Goal: Browse casually: Explore the website without a specific task or goal

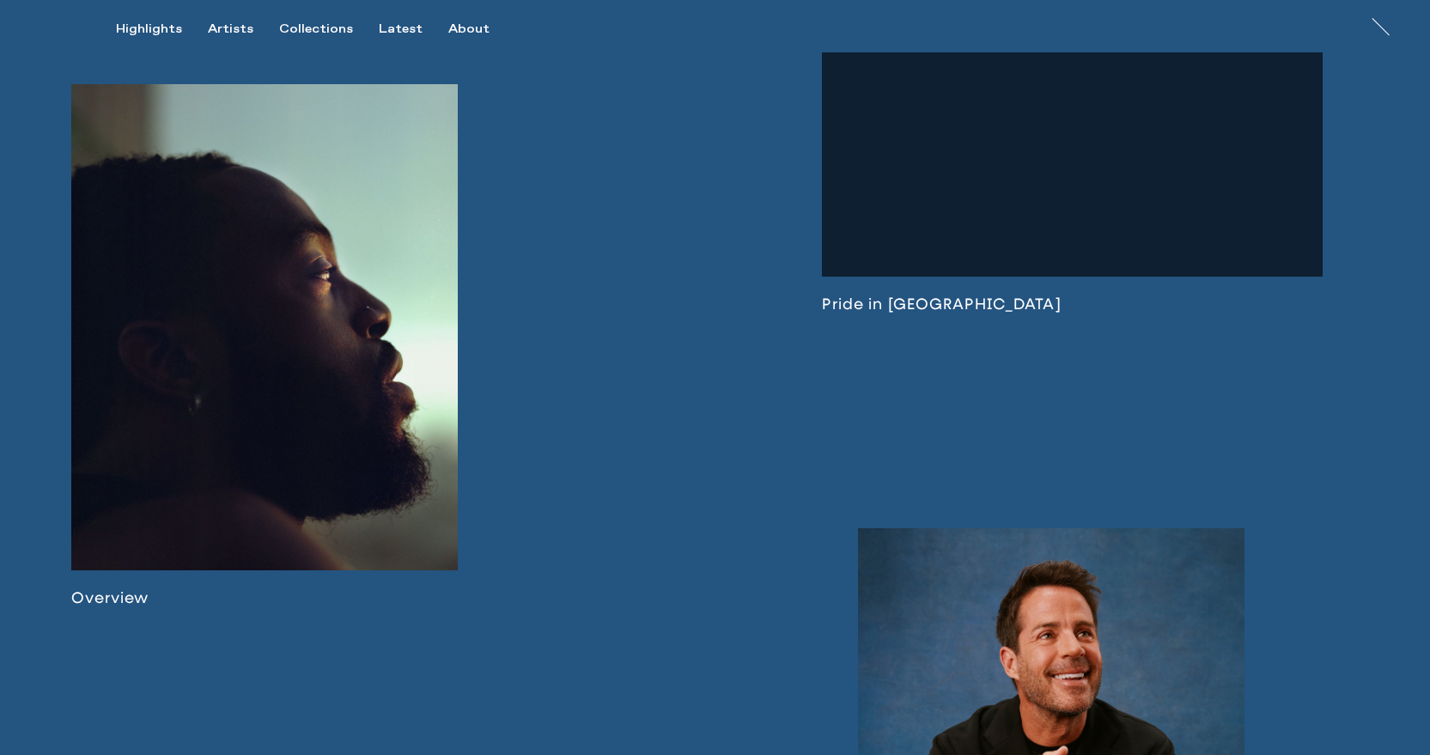
scroll to position [1066, 0]
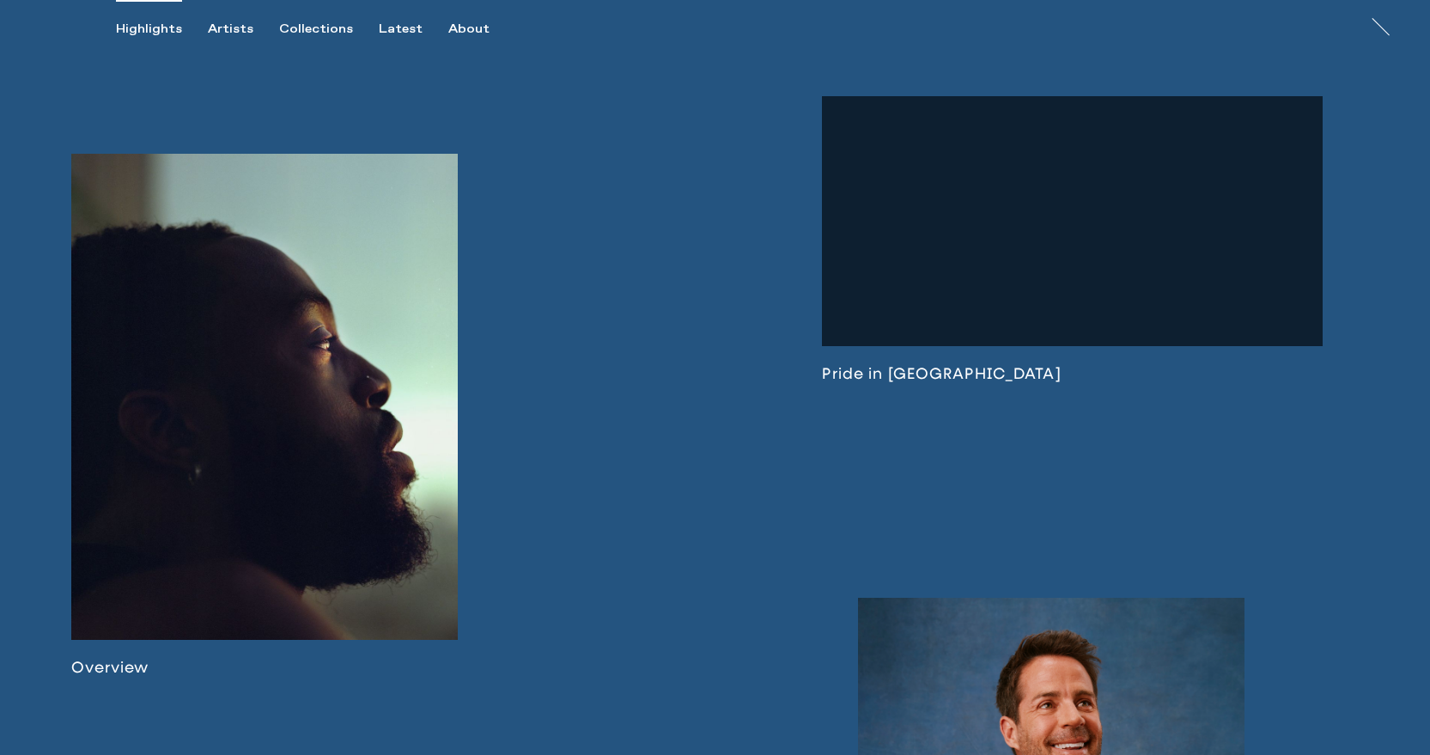
click at [168, 29] on div "Highlights" at bounding box center [149, 28] width 66 height 15
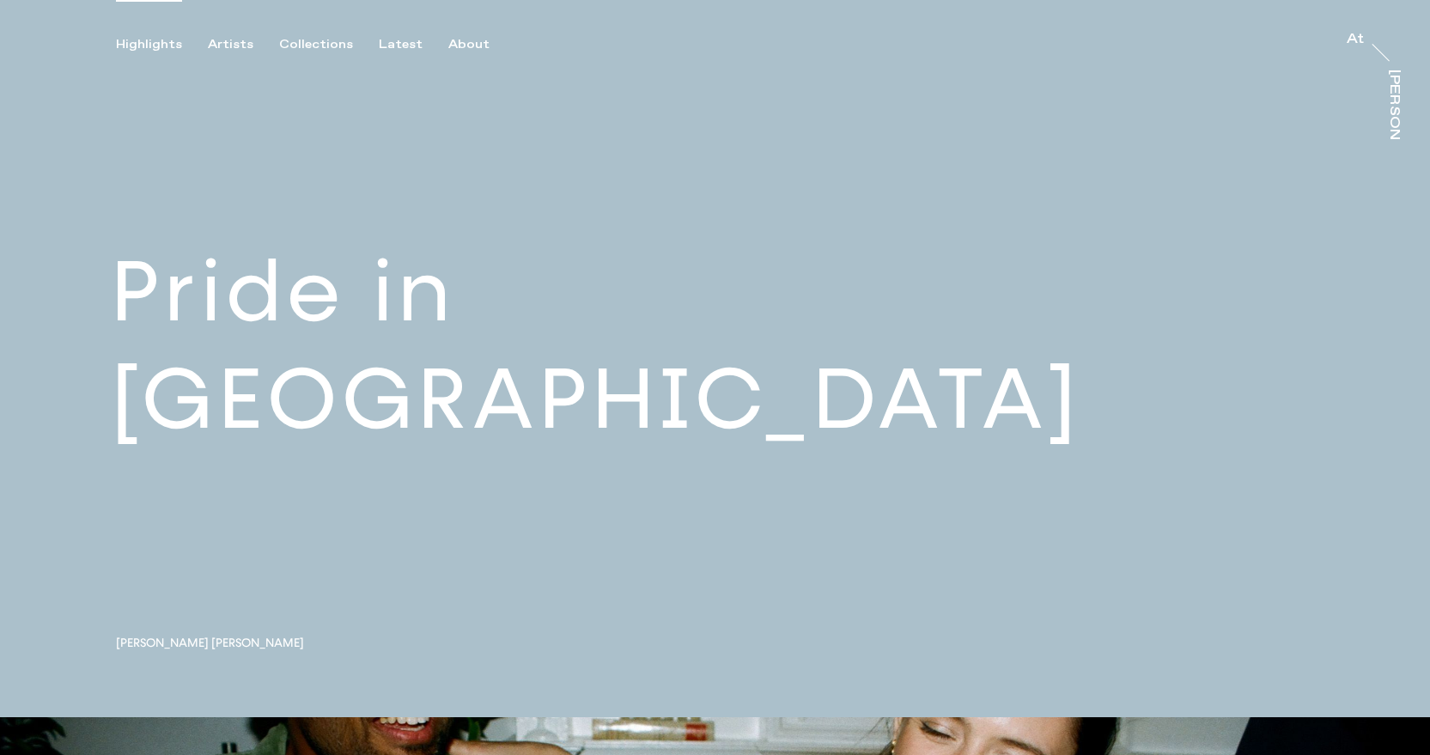
click at [303, 35] on div "Highlights Artists Collections Latest About At At [PERSON_NAME]" at bounding box center [717, 26] width 1435 height 52
click at [303, 39] on div "Collections" at bounding box center [316, 44] width 74 height 15
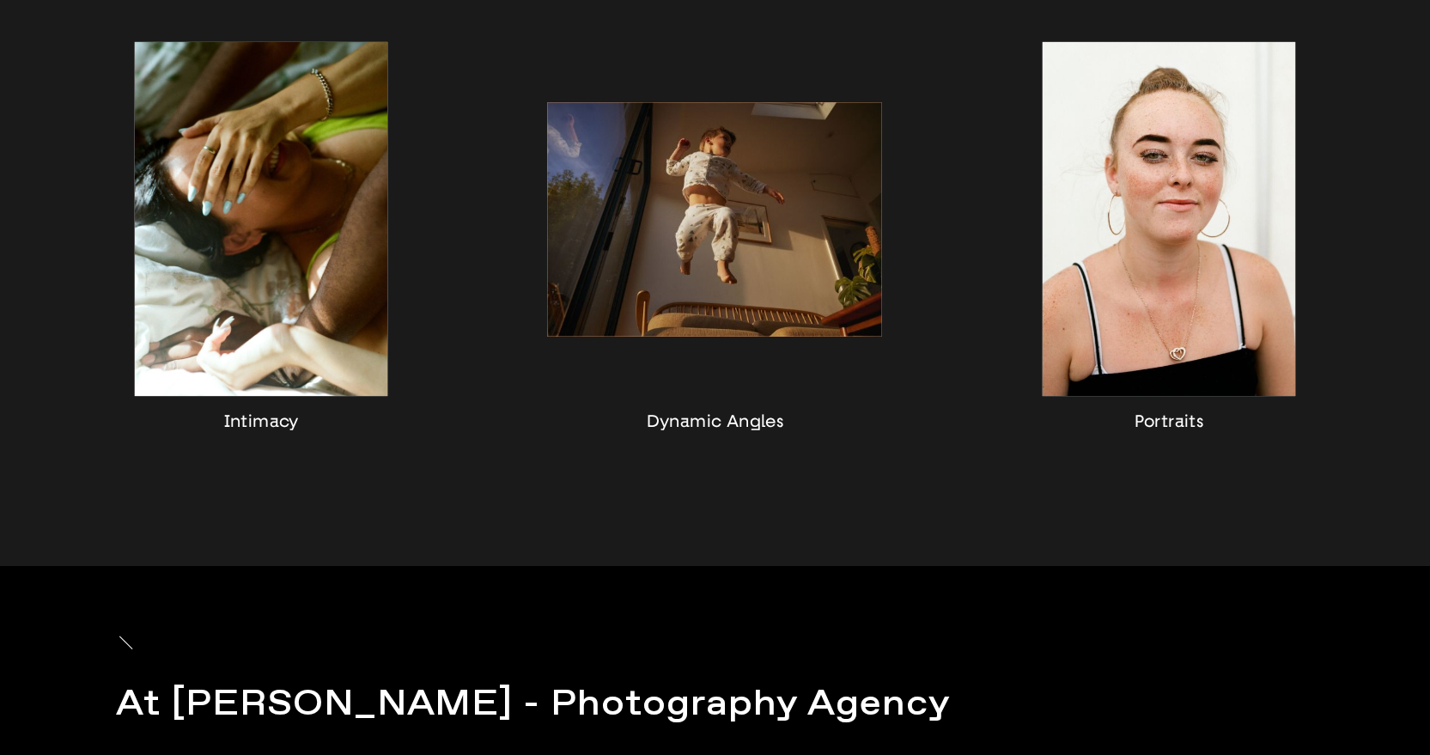
scroll to position [1600, 0]
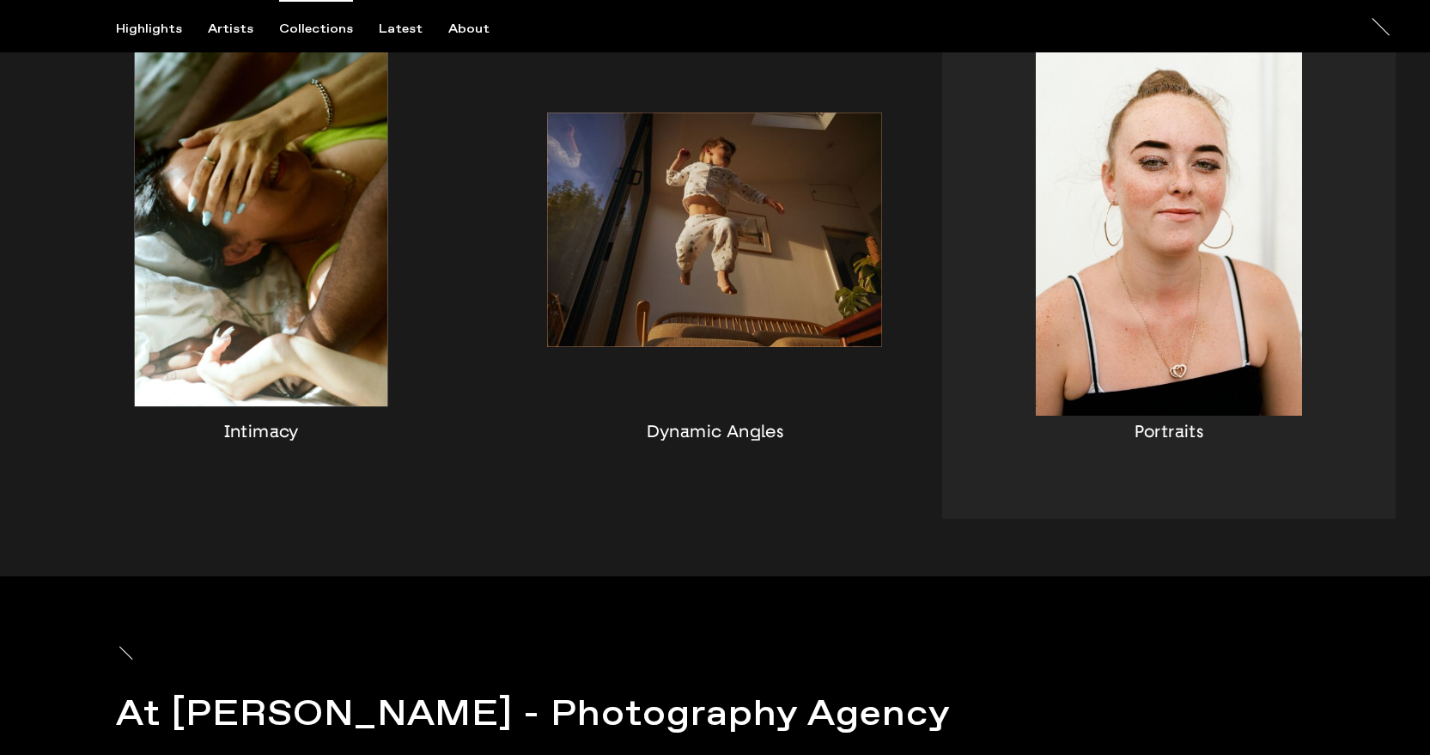
click at [1200, 207] on div "button" at bounding box center [1168, 251] width 453 height 536
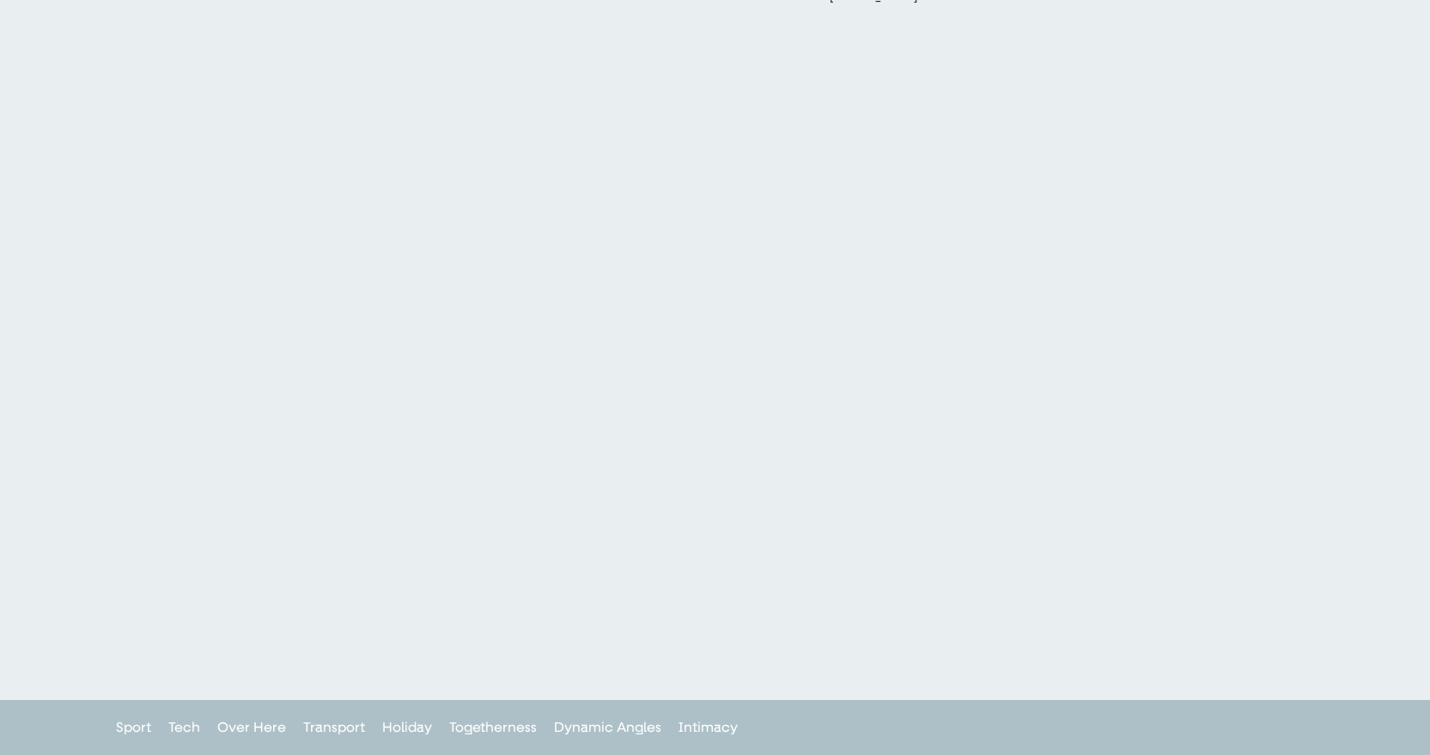
scroll to position [7520, 0]
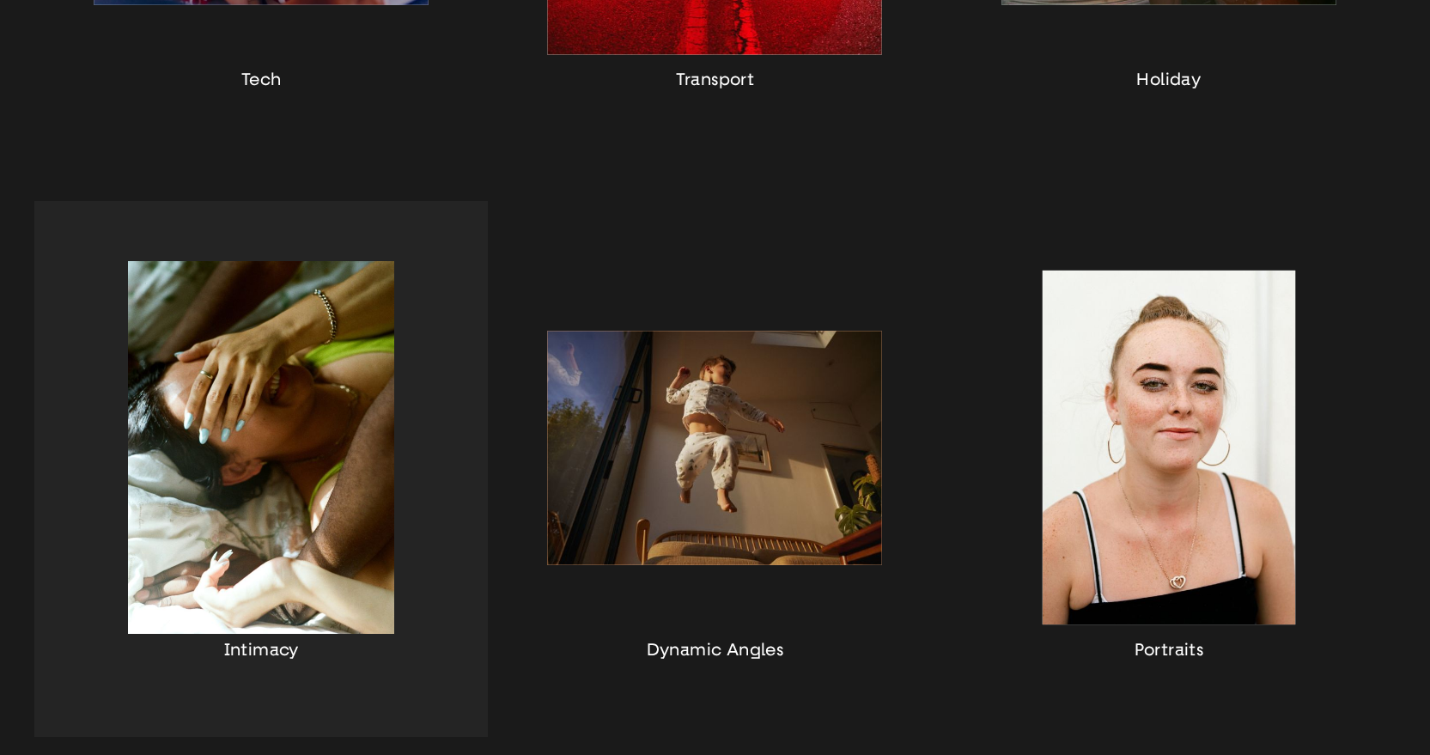
scroll to position [1386, 0]
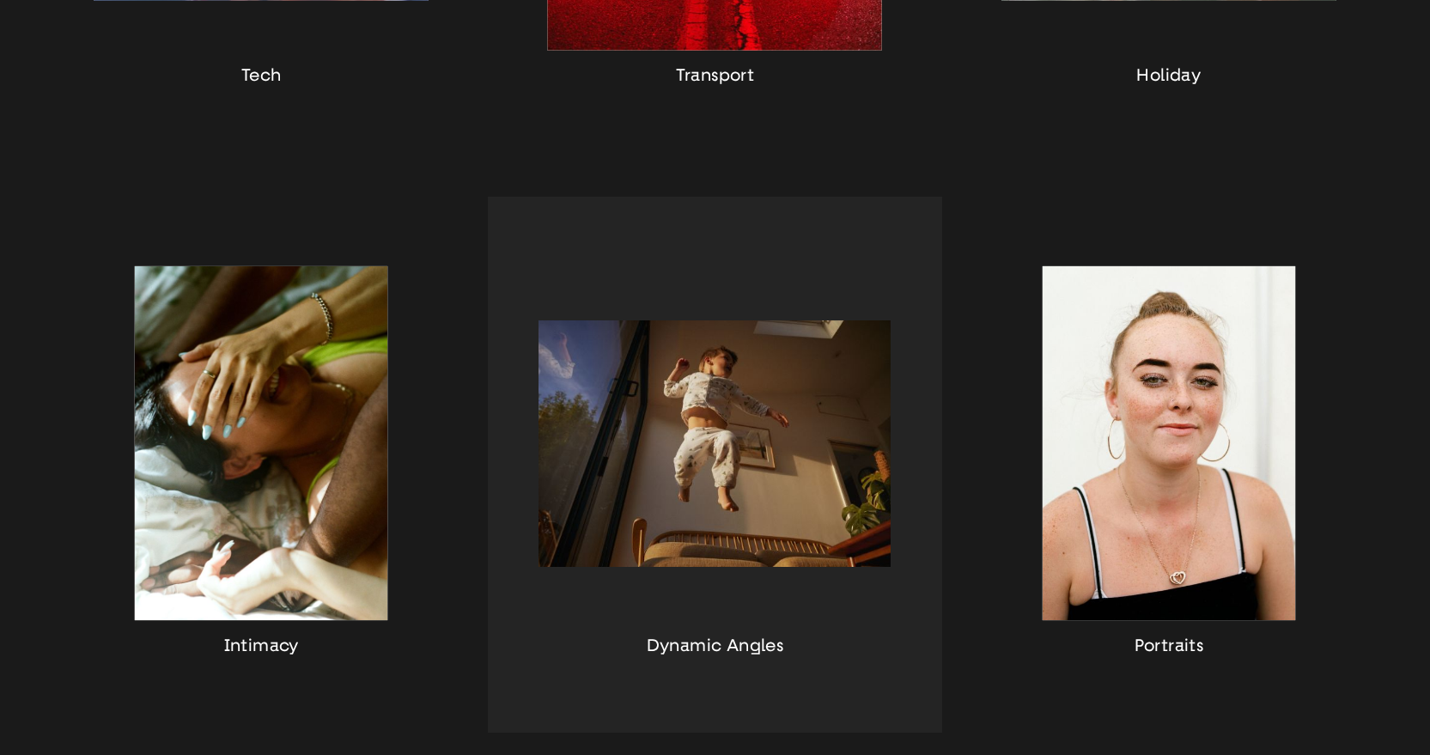
click at [679, 441] on div "button" at bounding box center [714, 465] width 453 height 536
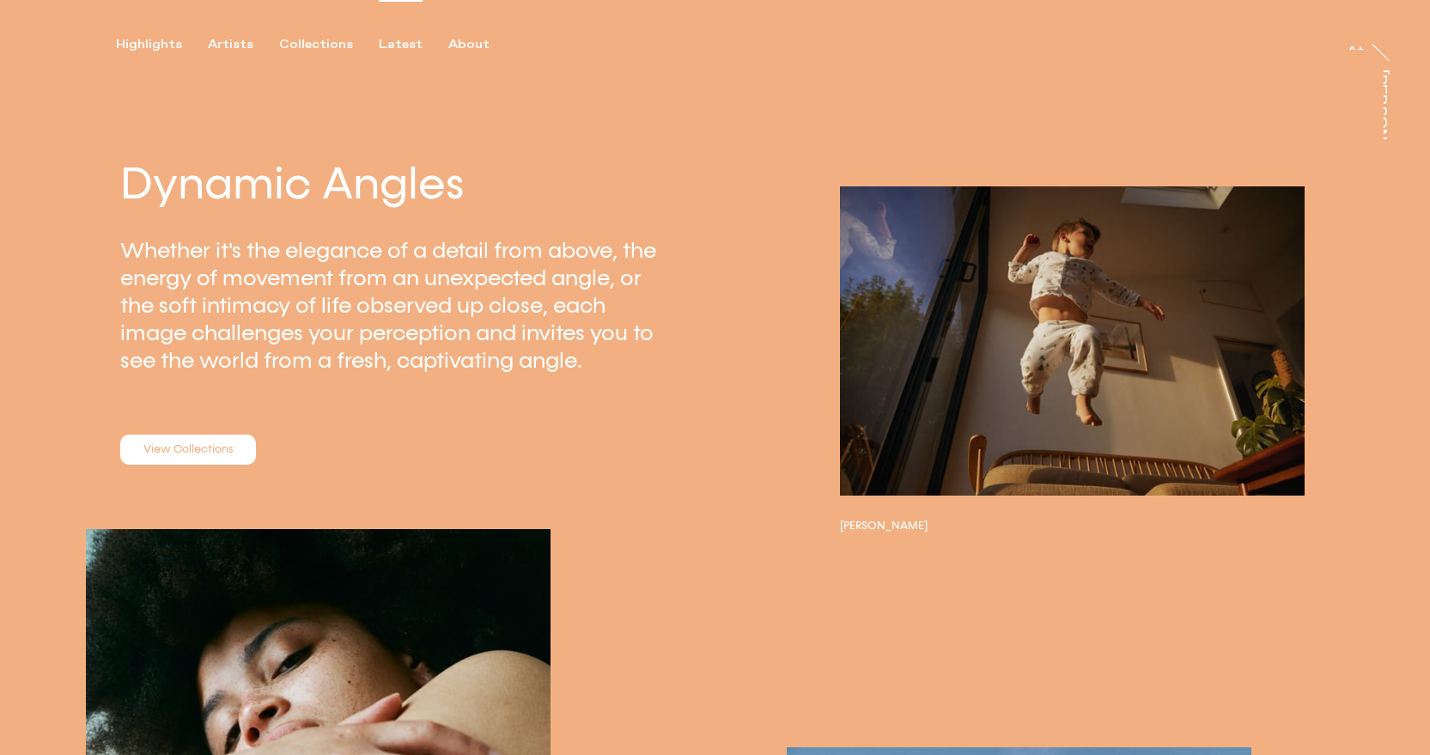
click at [396, 49] on div "Latest" at bounding box center [401, 44] width 44 height 15
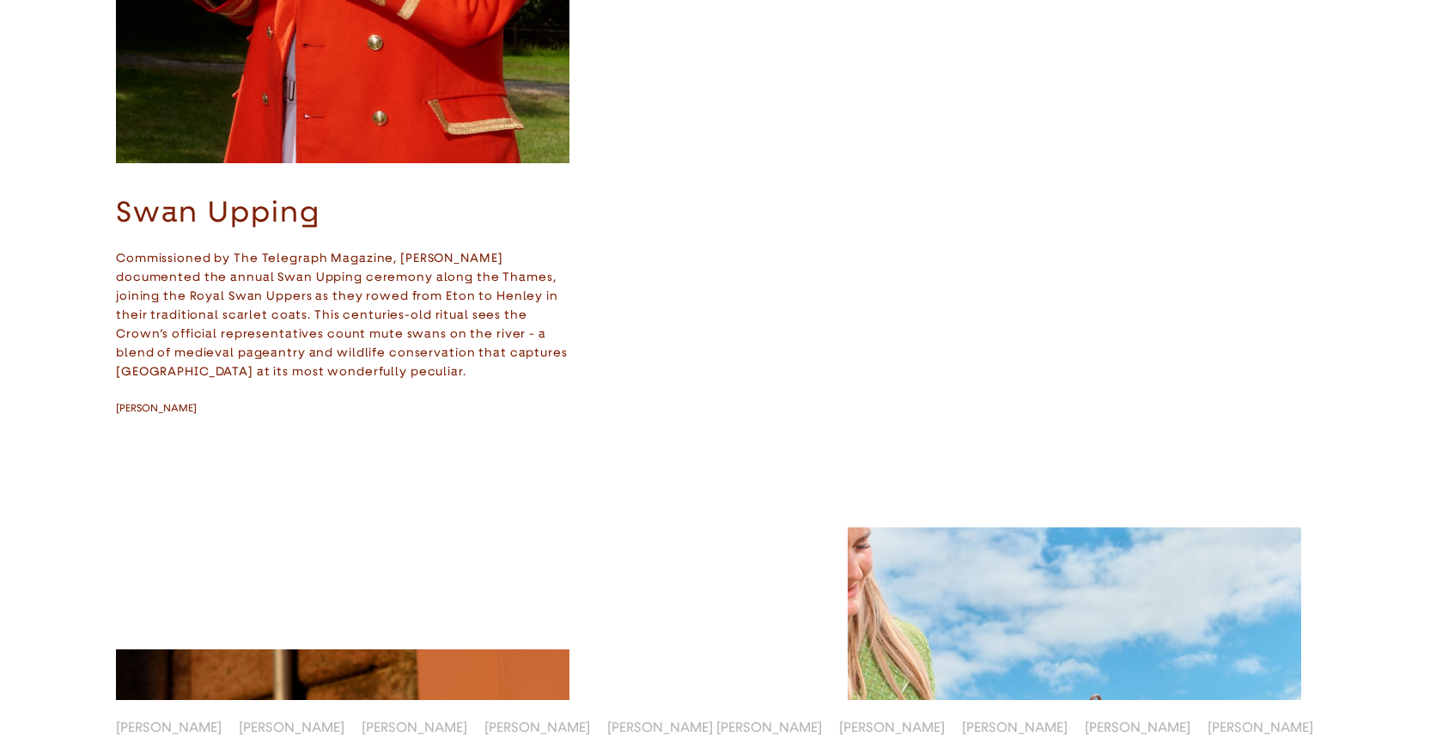
scroll to position [1982, 0]
